Goal: Task Accomplishment & Management: Complete application form

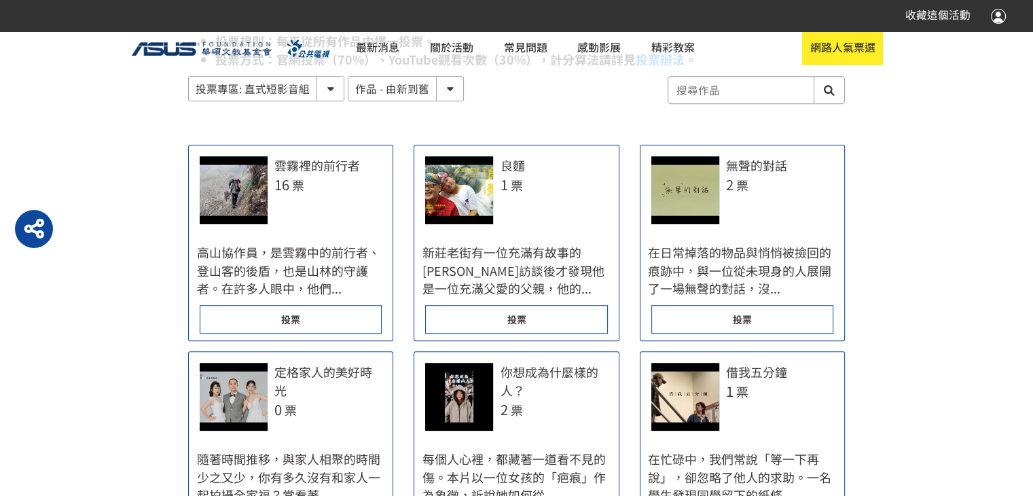
scroll to position [875, 0]
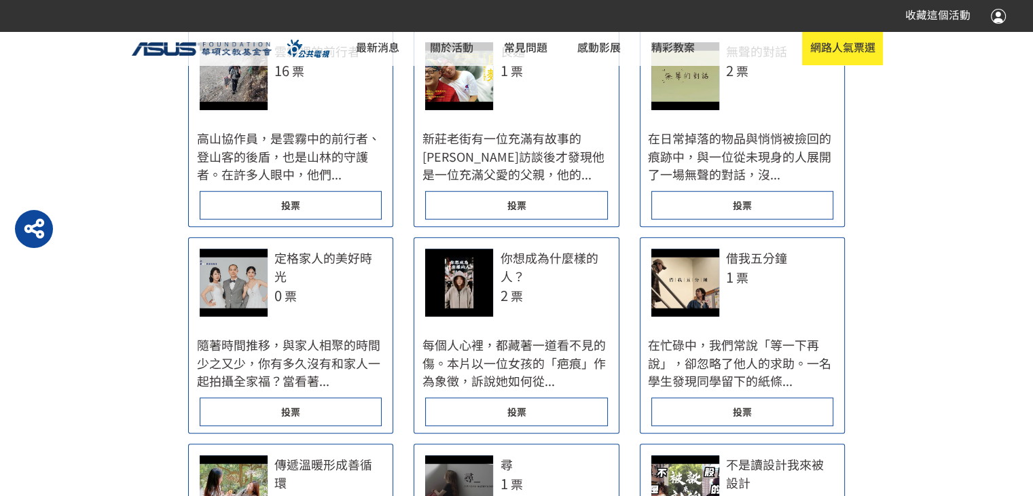
click at [750, 207] on span "投票" at bounding box center [742, 205] width 19 height 14
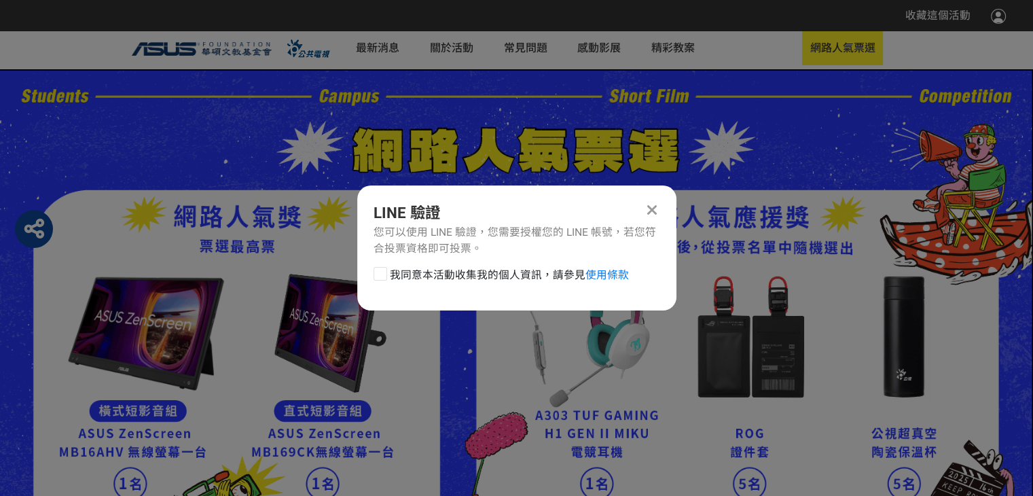
scroll to position [0, 0]
click at [381, 278] on div at bounding box center [380, 274] width 14 height 14
checkbox input "true"
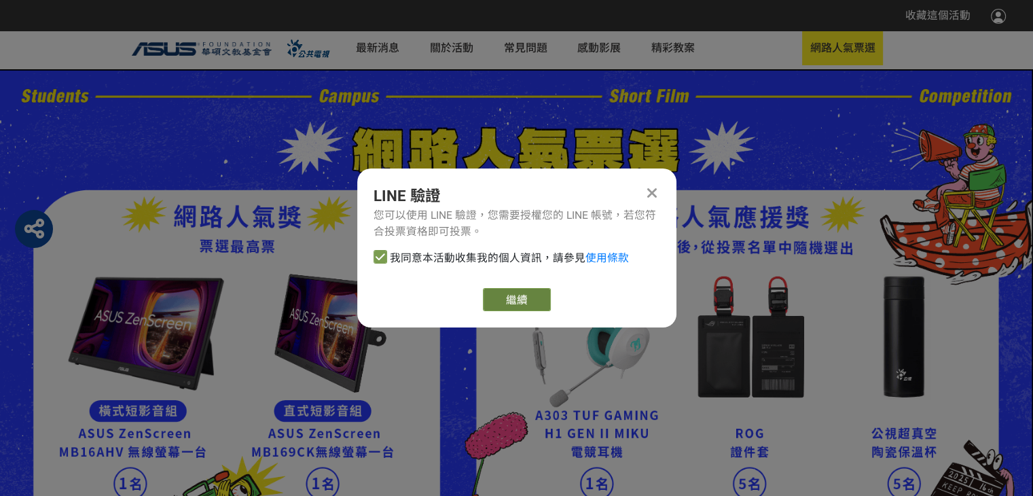
click at [504, 302] on link "繼續" at bounding box center [517, 299] width 68 height 23
click at [517, 304] on link "繼續" at bounding box center [517, 299] width 68 height 23
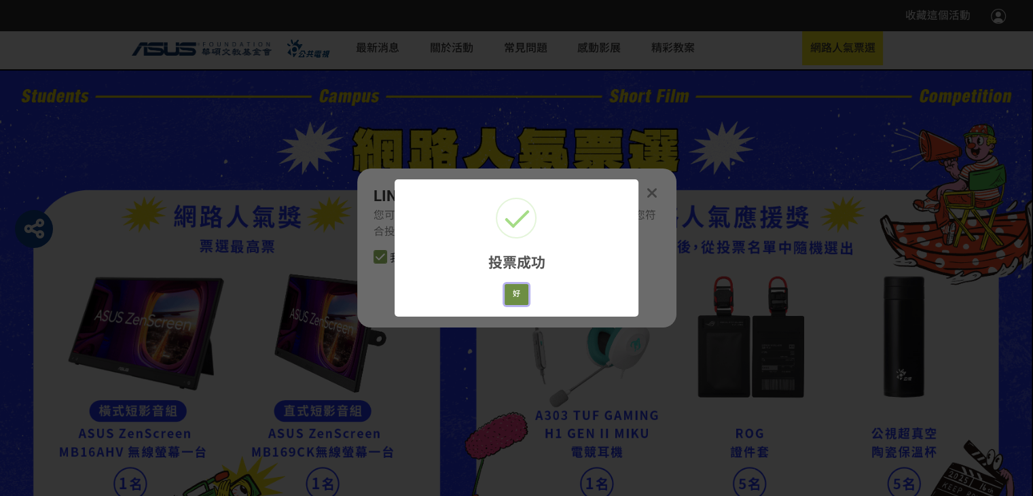
click at [513, 297] on button "好" at bounding box center [517, 294] width 24 height 21
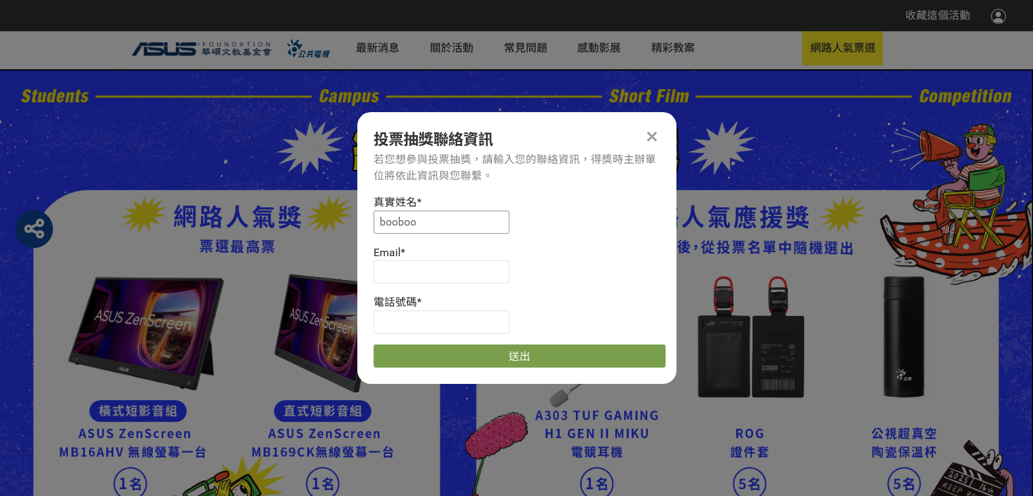
click at [437, 227] on input "booboo" at bounding box center [441, 221] width 136 height 23
type input "b"
click at [402, 275] on input at bounding box center [441, 271] width 136 height 23
click at [395, 267] on input at bounding box center [441, 271] width 136 height 23
paste input "[EMAIL_ADDRESS][DOMAIN_NAME]"
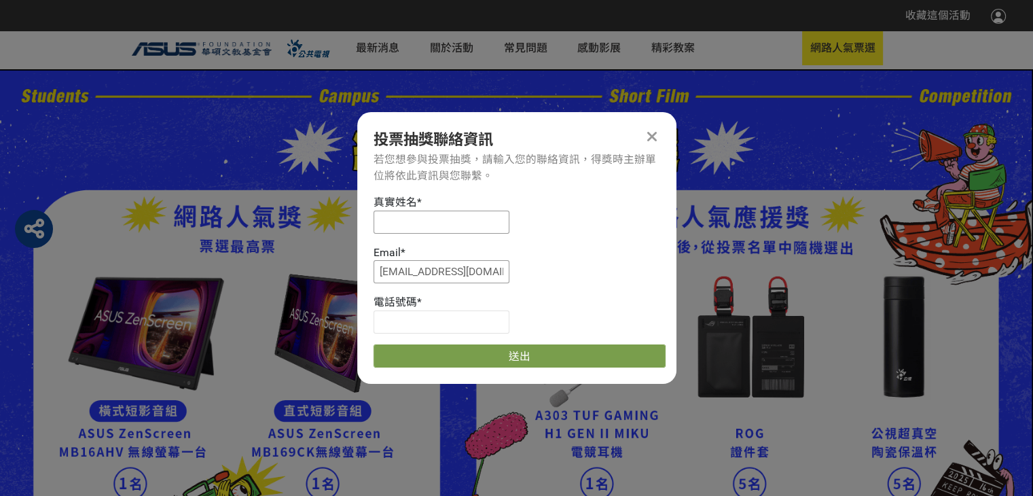
type input "[EMAIL_ADDRESS][DOMAIN_NAME]"
click at [412, 219] on input at bounding box center [441, 221] width 136 height 23
click at [397, 217] on input at bounding box center [441, 221] width 136 height 23
paste input "[PERSON_NAME]"
type input "[PERSON_NAME]"
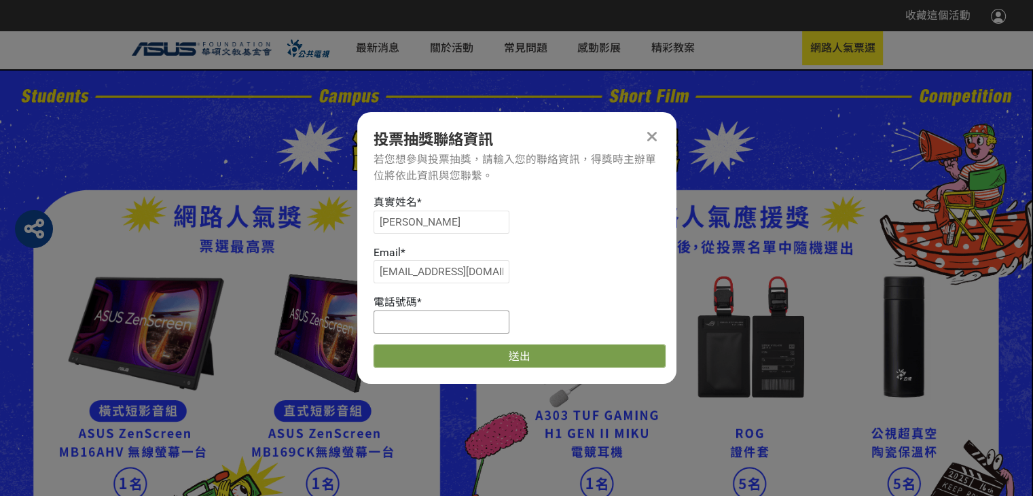
click at [416, 316] on input at bounding box center [441, 321] width 136 height 23
click at [420, 318] on input at bounding box center [441, 321] width 136 height 23
type input "0968569098"
click at [474, 352] on button "送出" at bounding box center [519, 355] width 292 height 23
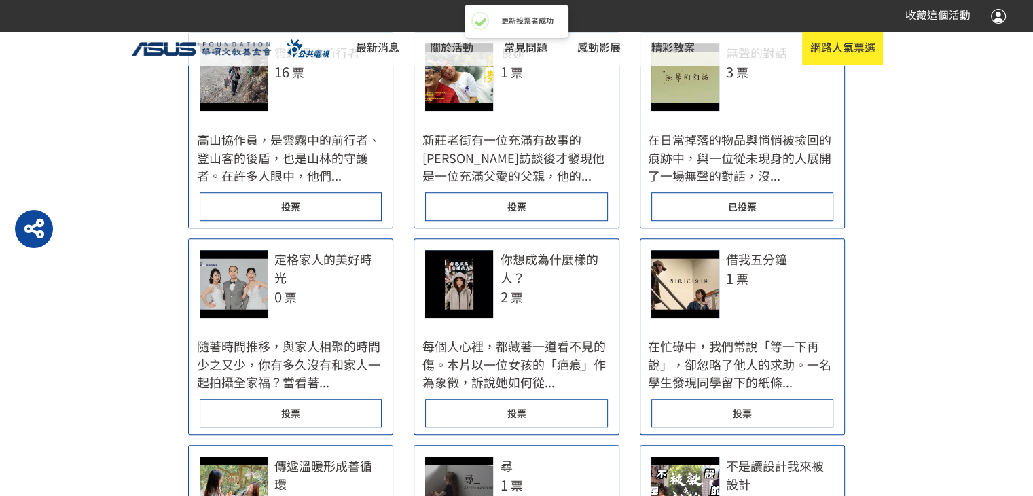
scroll to position [875, 0]
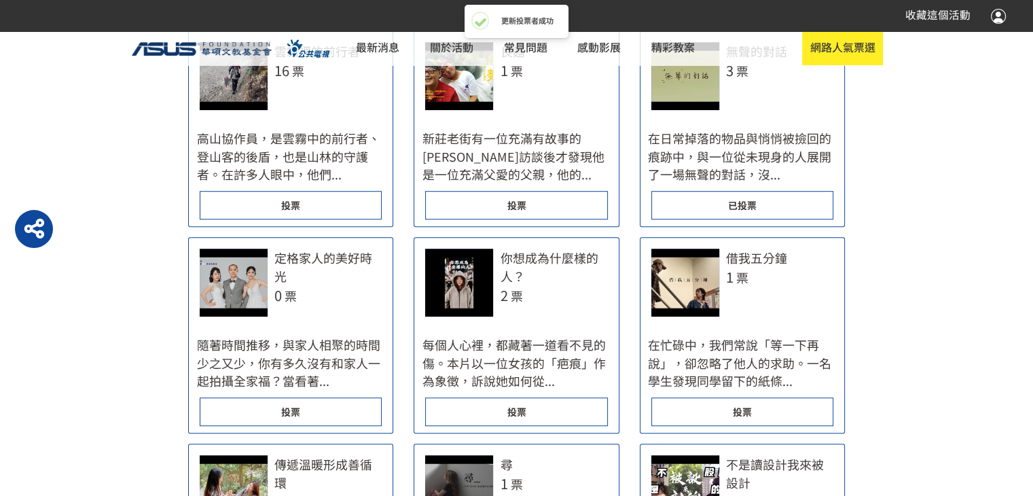
click at [520, 208] on span "投票" at bounding box center [516, 205] width 19 height 14
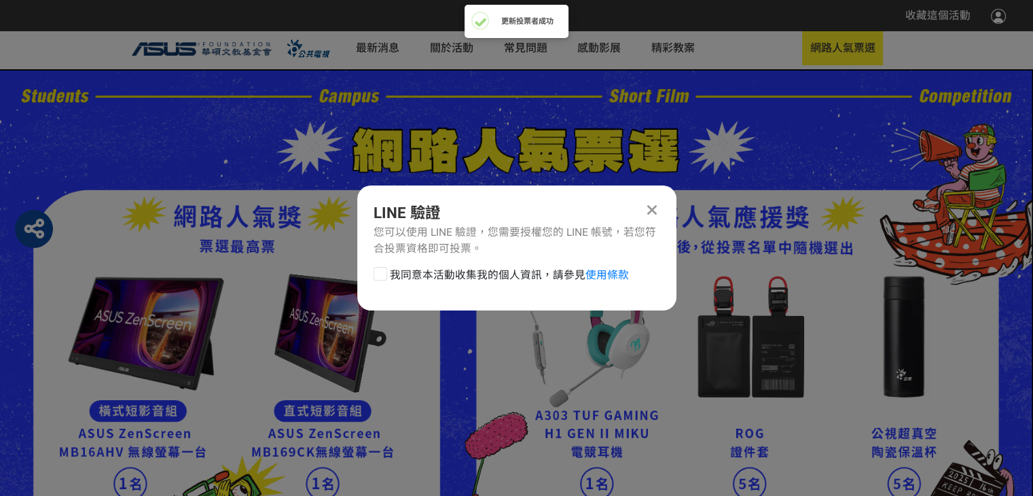
scroll to position [0, 0]
click at [380, 279] on div at bounding box center [380, 274] width 14 height 14
checkbox input "true"
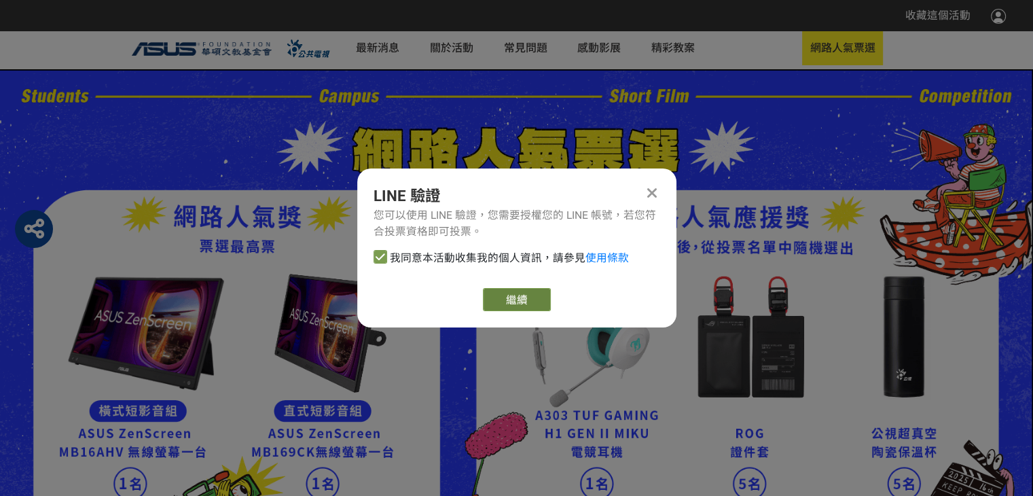
click at [521, 303] on button "繼續" at bounding box center [517, 299] width 68 height 23
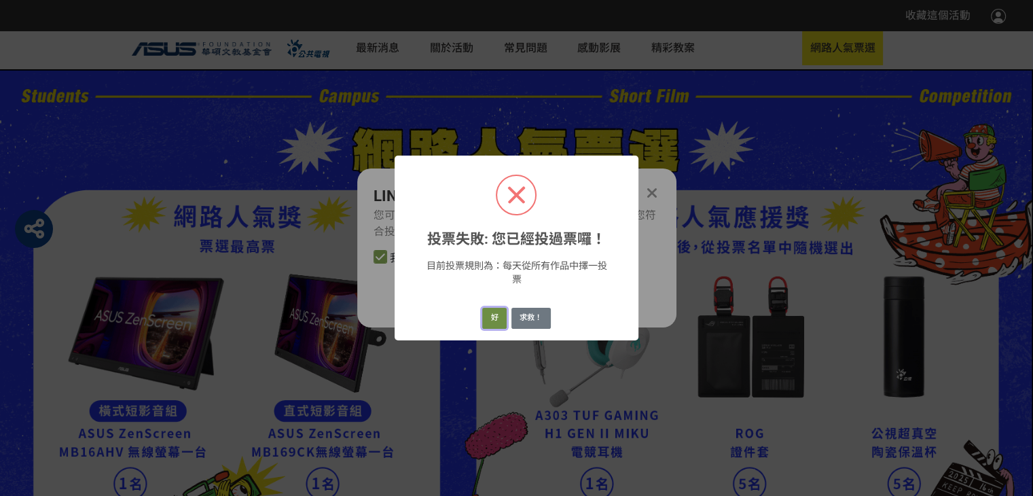
click at [495, 320] on button "好" at bounding box center [494, 318] width 24 height 21
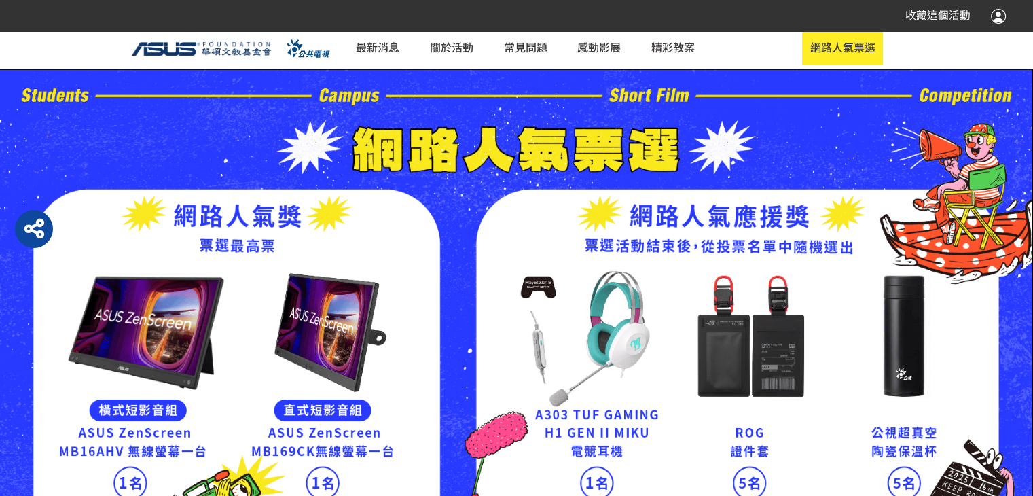
scroll to position [277, 0]
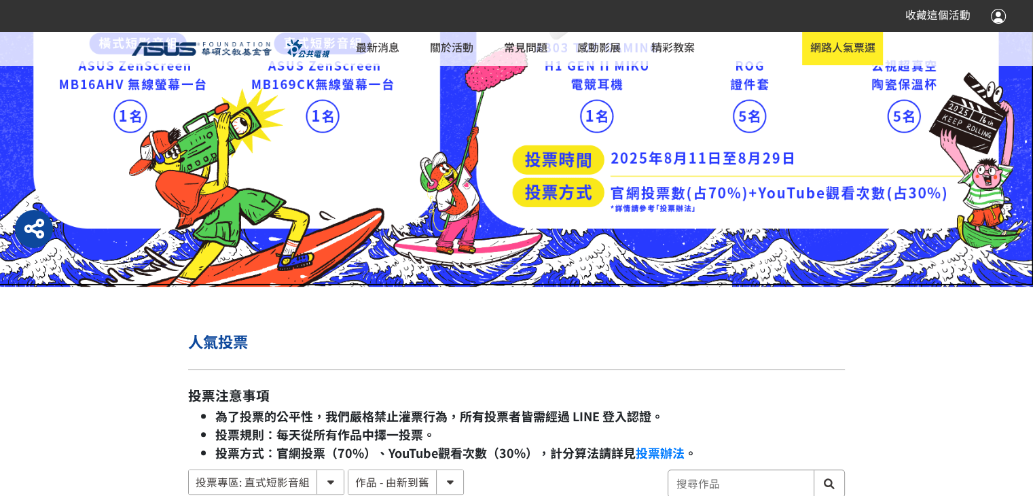
scroll to position [358, 0]
